Goal: Task Accomplishment & Management: Manage account settings

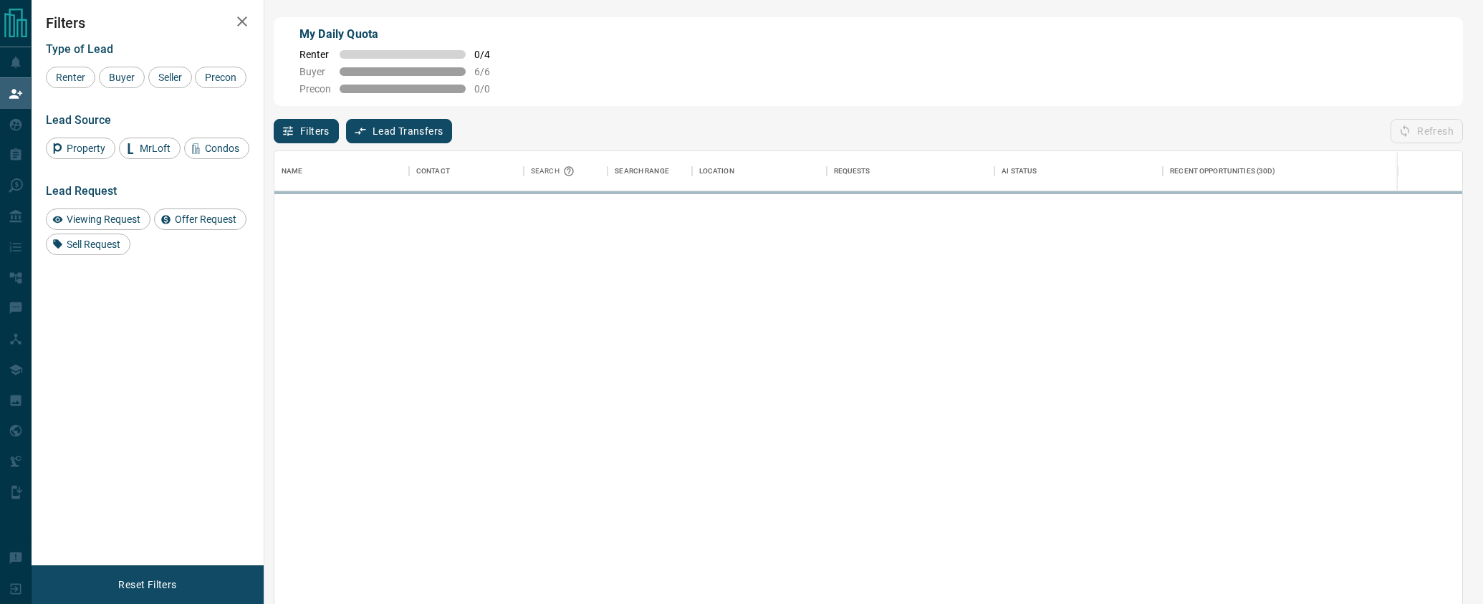
scroll to position [460, 1189]
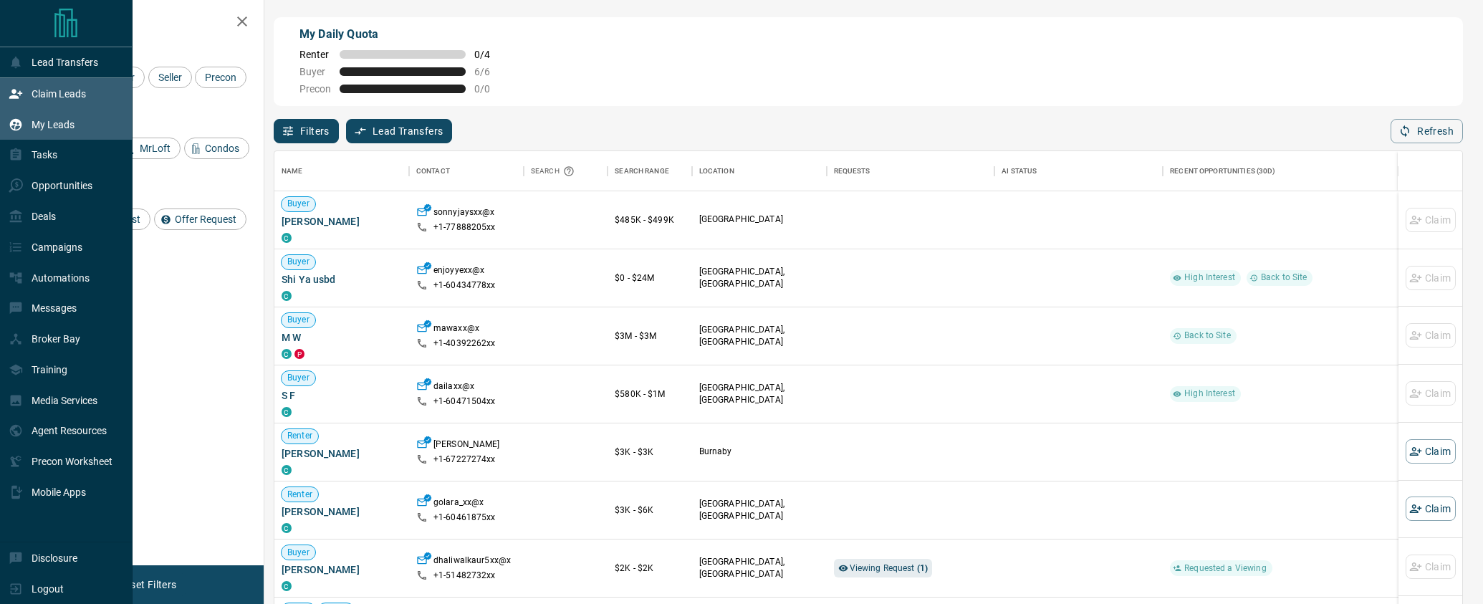
click at [42, 122] on p "My Leads" at bounding box center [53, 124] width 43 height 11
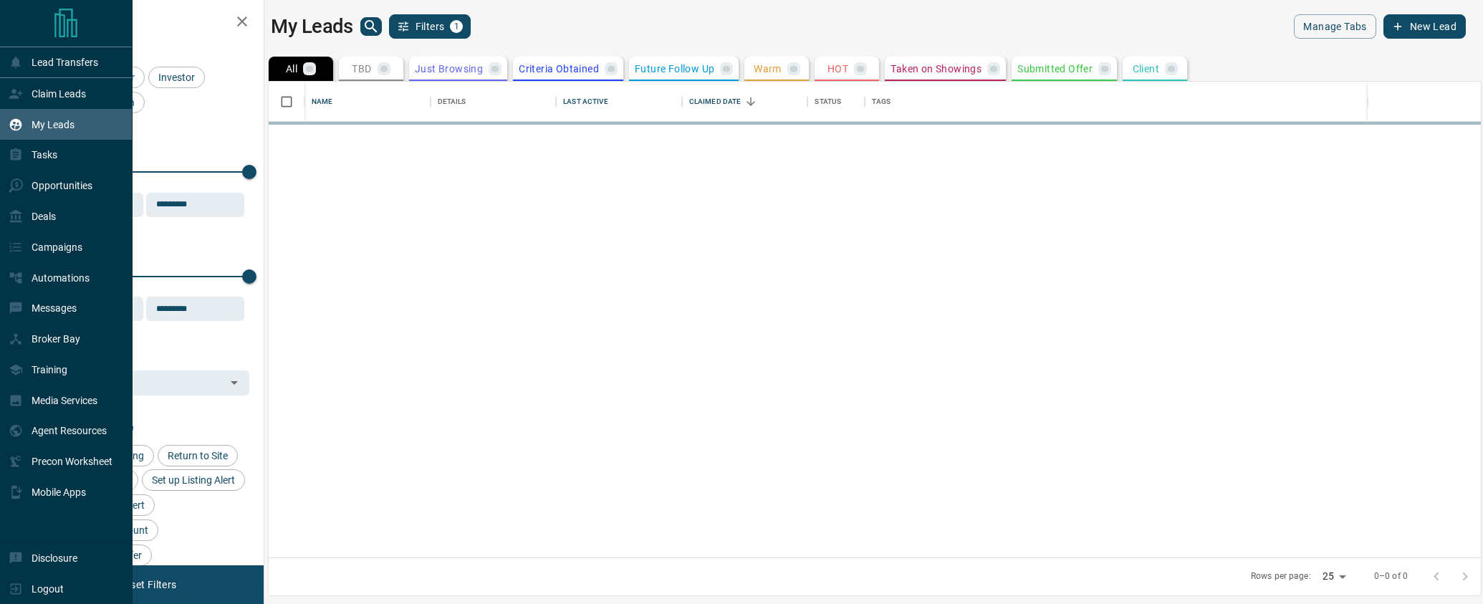
scroll to position [476, 1212]
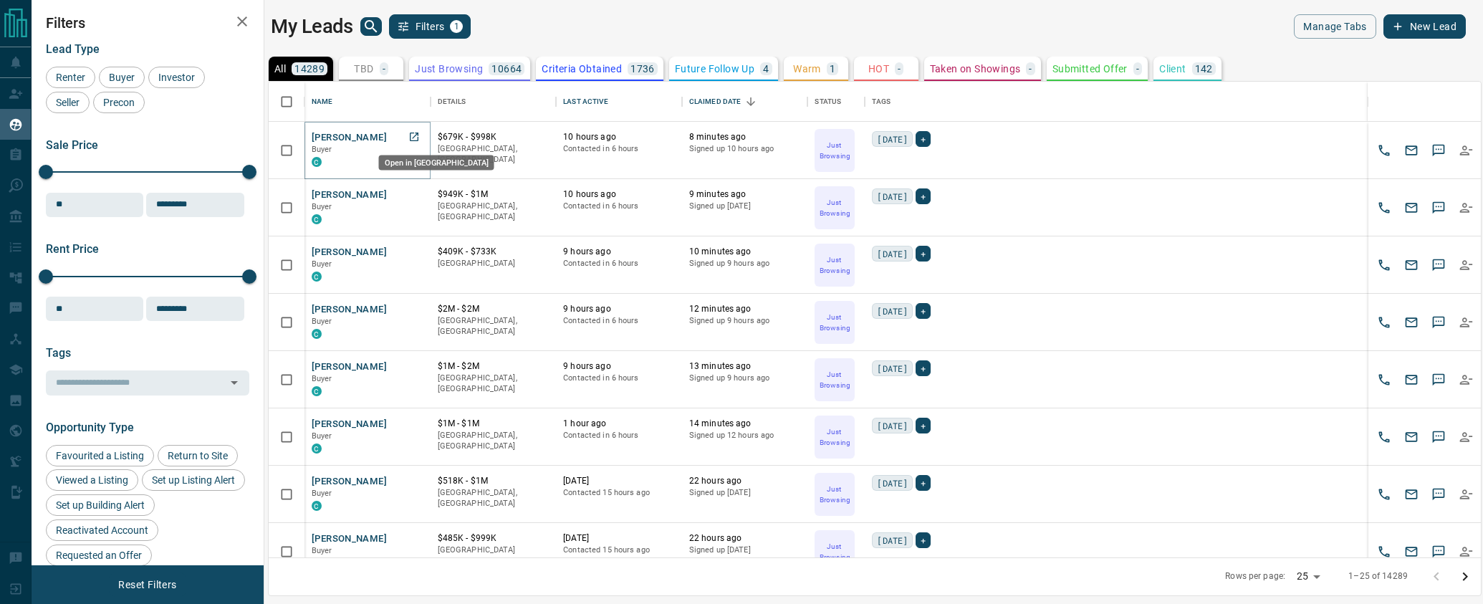
click at [413, 137] on icon "Open in New Tab" at bounding box center [413, 136] width 11 height 11
click at [411, 193] on icon "Open in New Tab" at bounding box center [413, 193] width 11 height 11
click at [416, 249] on icon "Open in New Tab" at bounding box center [413, 251] width 11 height 11
click at [415, 310] on icon "Open in New Tab" at bounding box center [413, 308] width 11 height 11
click at [416, 363] on icon "Open in New Tab" at bounding box center [413, 365] width 11 height 11
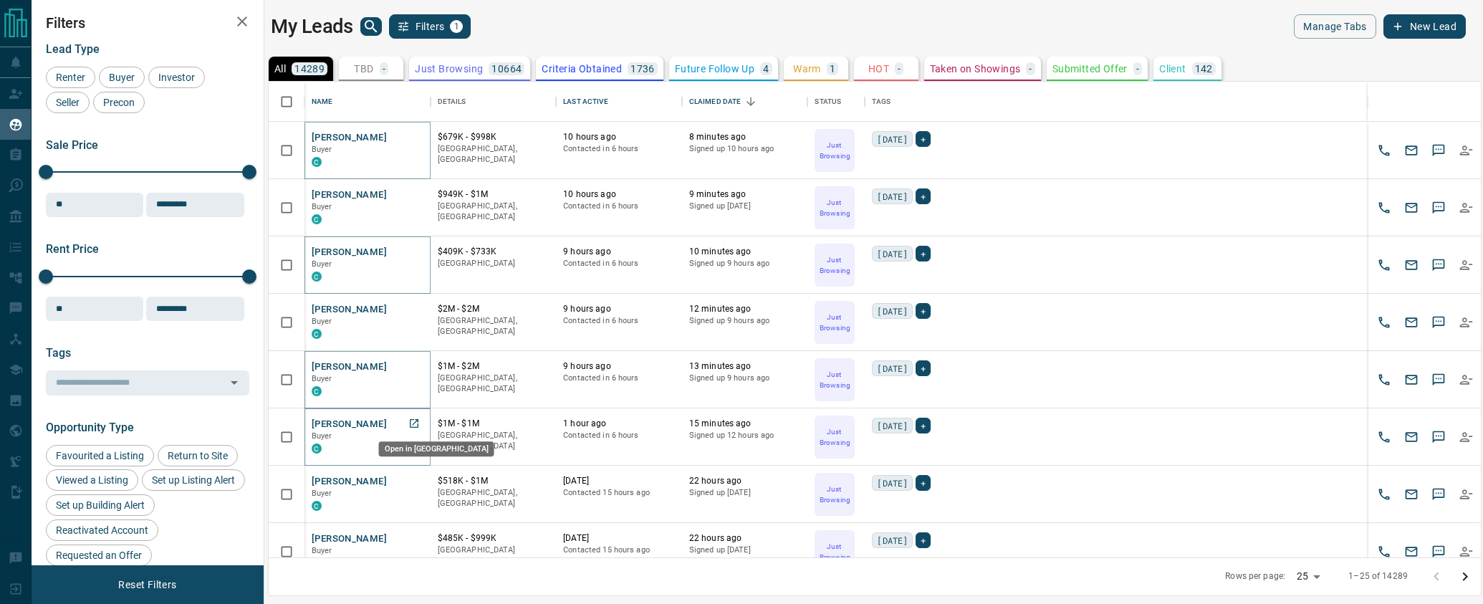
click at [416, 422] on icon "Open in New Tab" at bounding box center [413, 423] width 11 height 11
click at [820, 32] on div "My Leads Filters 1" at bounding box center [570, 26] width 598 height 24
